Goal: Task Accomplishment & Management: Use online tool/utility

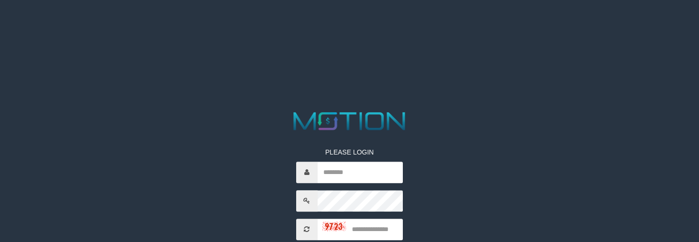
scroll to position [111, 0]
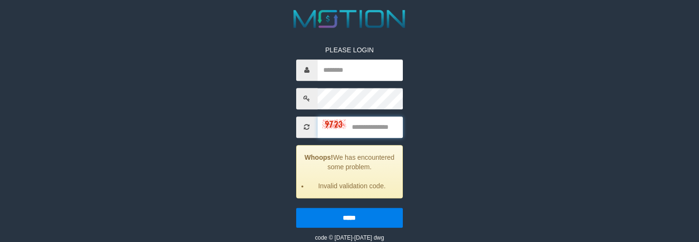
click at [372, 130] on input "text" at bounding box center [360, 127] width 86 height 21
type input "**"
type input "*******"
type input "****"
click at [296, 208] on input "*****" at bounding box center [349, 218] width 107 height 20
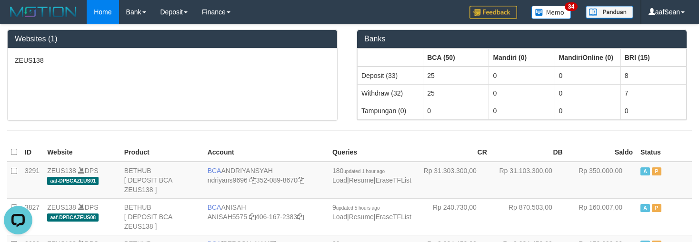
scroll to position [464, 0]
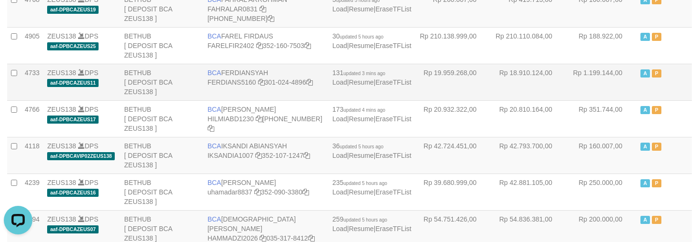
click at [226, 100] on td "BCA FERDIANSYAH FERDIANS5160 301-024-4896" at bounding box center [266, 82] width 125 height 37
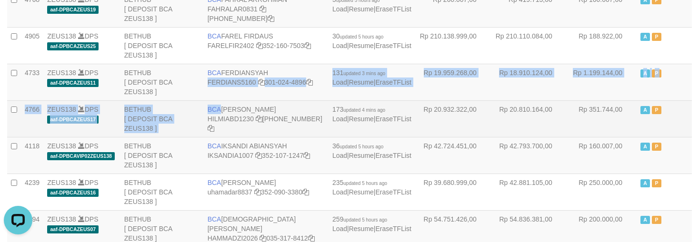
drag, startPoint x: 226, startPoint y: 102, endPoint x: 224, endPoint y: 109, distance: 6.9
click at [221, 109] on span "BCA" at bounding box center [214, 110] width 14 height 8
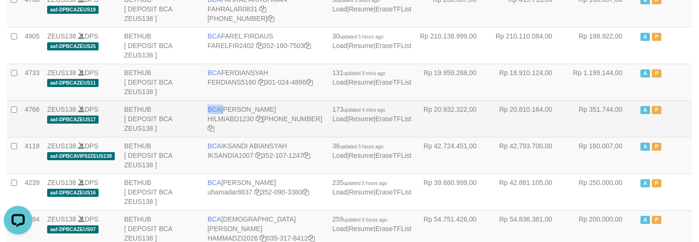
click at [221, 109] on span "BCA" at bounding box center [214, 110] width 14 height 8
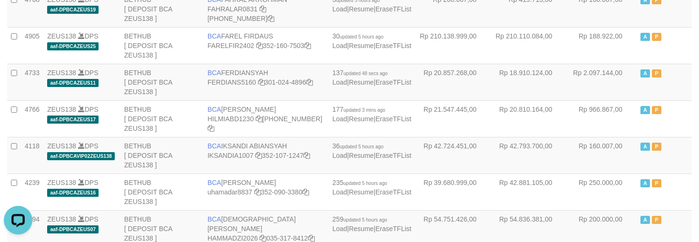
scroll to position [943, 0]
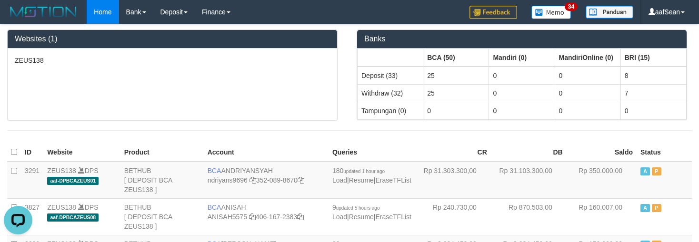
scroll to position [307, 0]
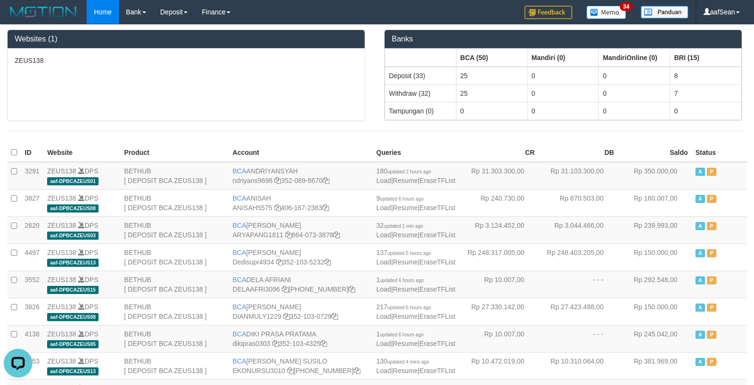
scroll to position [577, 0]
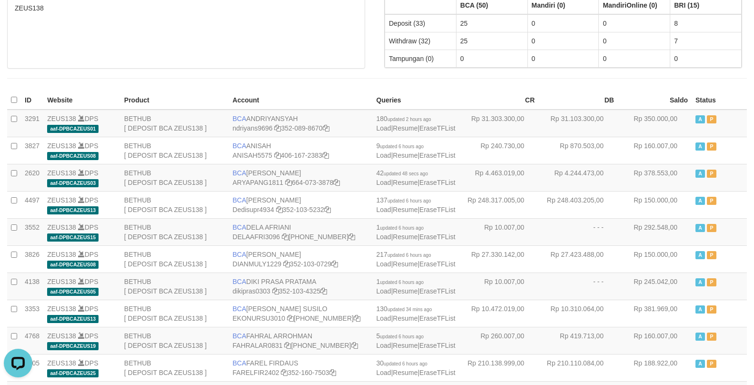
scroll to position [393, 0]
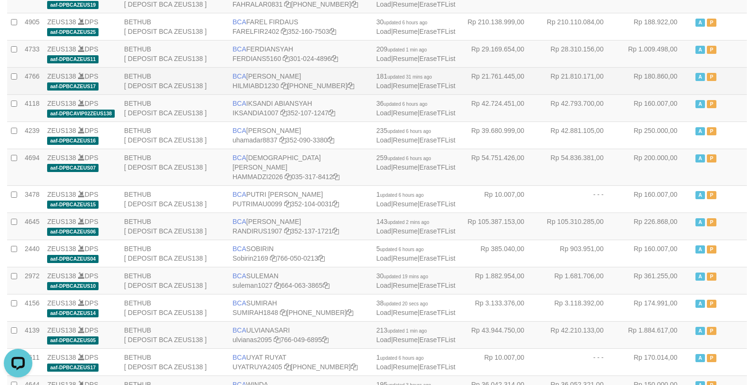
click at [268, 94] on td "BCA HILMI ABDILLAH HILMIABD1230 749-521-4257" at bounding box center [301, 80] width 144 height 27
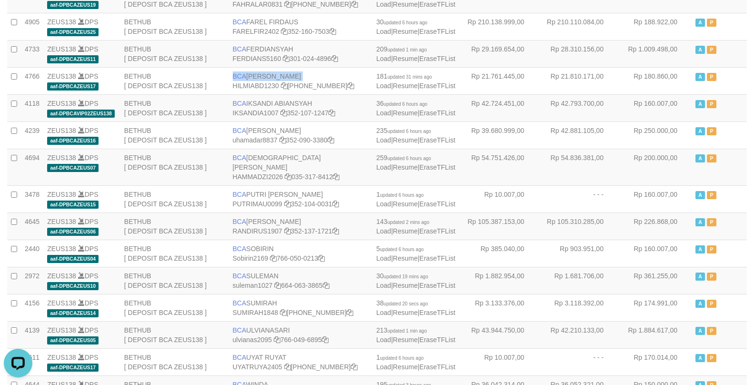
copy td "BCA HILMI ABDILLAH"
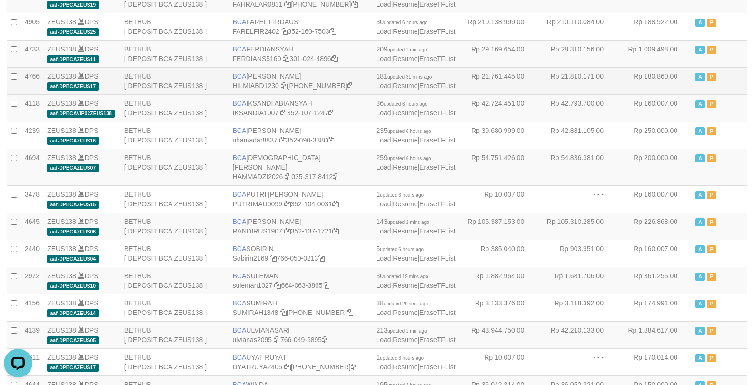
click at [267, 94] on td "BCA HILMI ABDILLAH HILMIABD1230 749-521-4257" at bounding box center [301, 80] width 144 height 27
copy td "BCA HILMI ABDILLAH"
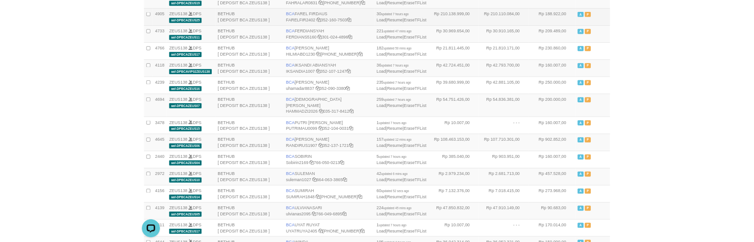
scroll to position [330, 0]
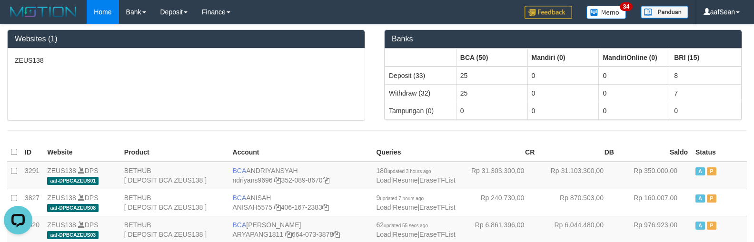
scroll to position [280, 0]
